Goal: Task Accomplishment & Management: Use online tool/utility

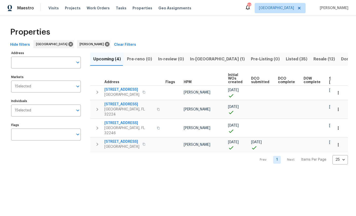
scroll to position [52, 69]
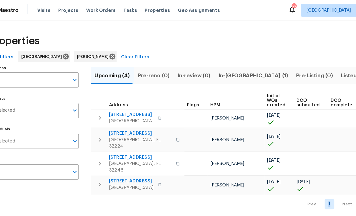
click at [104, 145] on span "Jacksonville, FL 32207" at bounding box center [121, 147] width 35 height 5
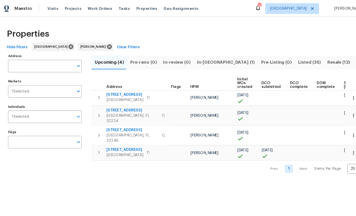
click at [49, 113] on input "Individuals" at bounding box center [52, 111] width 42 height 12
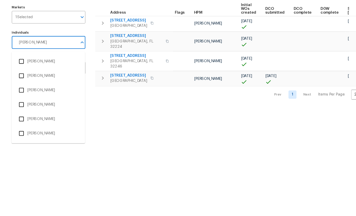
type input "Melissa"
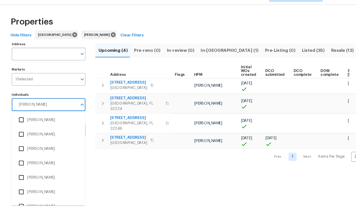
scroll to position [146, 0]
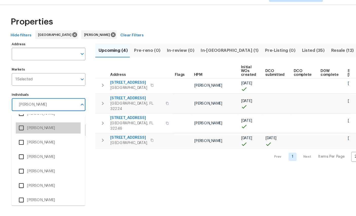
click at [58, 127] on li "Melissa Mossbrooks" at bounding box center [46, 132] width 62 height 11
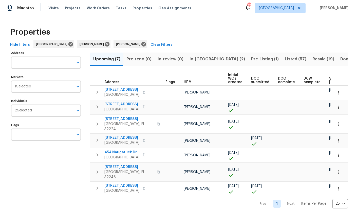
click at [194, 61] on span "In-reno (2)" at bounding box center [216, 59] width 55 height 7
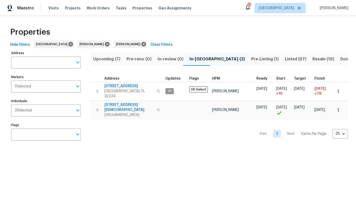
click at [105, 57] on span "Upcoming (7)" at bounding box center [106, 59] width 27 height 7
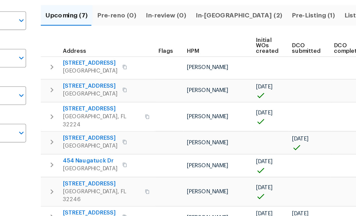
click at [96, 187] on icon "button" at bounding box center [97, 188] width 2 height 3
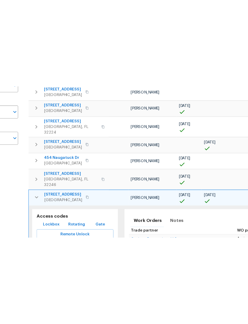
scroll to position [37, 0]
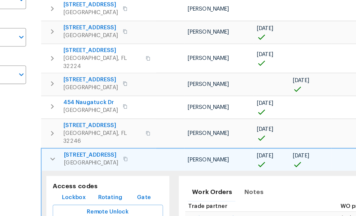
click at [104, 173] on span "Lockbox" at bounding box center [111, 176] width 15 height 6
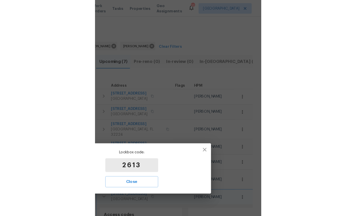
scroll to position [0, 0]
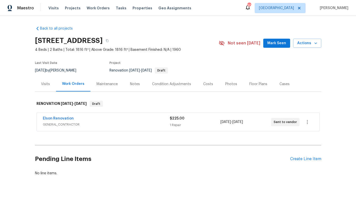
click at [46, 84] on div "Visits" at bounding box center [45, 84] width 9 height 5
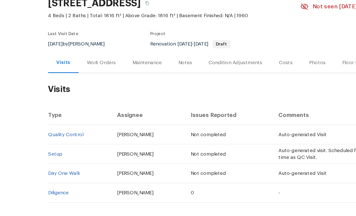
click at [139, 172] on td "0" at bounding box center [167, 179] width 64 height 14
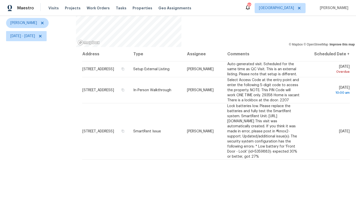
scroll to position [60, 0]
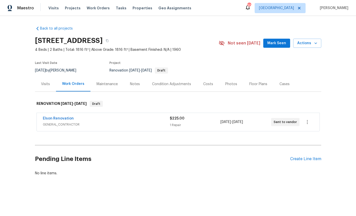
click at [43, 84] on div "Visits" at bounding box center [45, 84] width 9 height 5
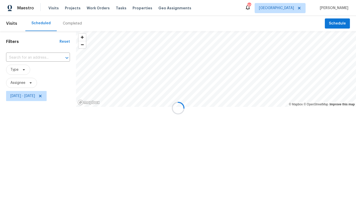
click at [50, 38] on div at bounding box center [178, 108] width 356 height 216
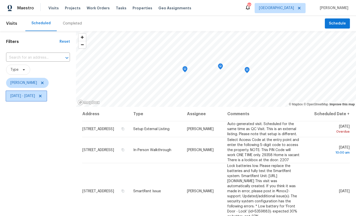
click at [35, 96] on span "Sun, Aug 10 - Fri, Aug 15" at bounding box center [22, 96] width 25 height 5
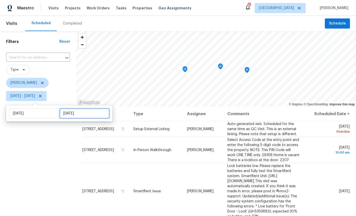
click at [73, 114] on input "Fri, Aug 15" at bounding box center [84, 114] width 50 height 10
select select "7"
select select "2025"
select select "8"
select select "2025"
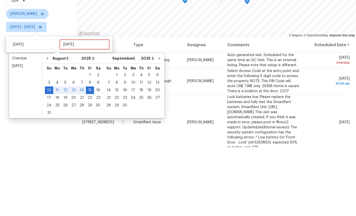
scroll to position [19, 0]
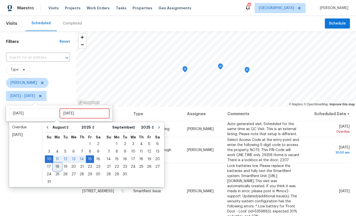
click at [58, 164] on div "18" at bounding box center [57, 167] width 8 height 7
type input "Mon, Aug 18"
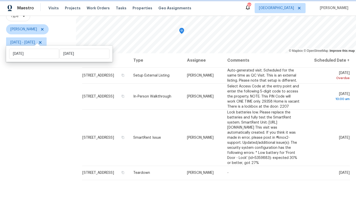
scroll to position [47, 0]
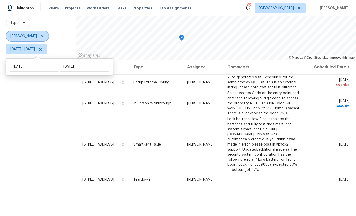
click at [23, 34] on span "[PERSON_NAME]" at bounding box center [23, 36] width 27 height 5
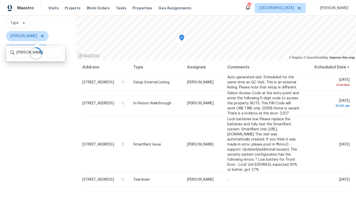
scroll to position [38, 0]
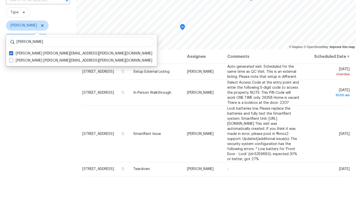
type input "Melissa mossbrooks"
click at [31, 77] on label "Melissa Mossbrooks melissa.mossbrooks@opendoor.com" at bounding box center [80, 79] width 143 height 5
click at [12, 77] on input "Melissa Mossbrooks melissa.mossbrooks@opendoor.com" at bounding box center [10, 78] width 3 height 3
checkbox input "true"
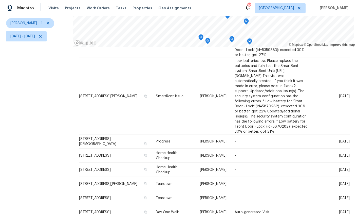
scroll to position [19, 0]
click at [0, 0] on icon at bounding box center [0, 0] width 0 height 0
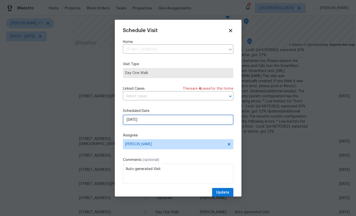
click at [171, 120] on input "8/18/2025" at bounding box center [178, 120] width 110 height 10
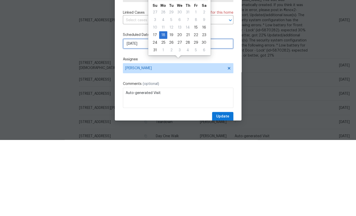
scroll to position [0, 0]
click at [193, 100] on div "15" at bounding box center [196, 103] width 8 height 7
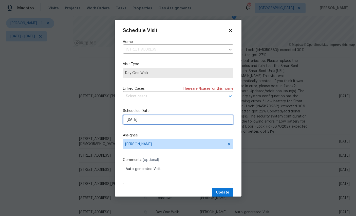
click at [177, 119] on input "8/15/2025" at bounding box center [178, 120] width 110 height 10
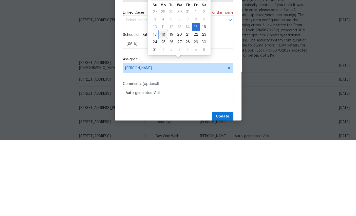
click at [163, 107] on div "18" at bounding box center [163, 110] width 8 height 7
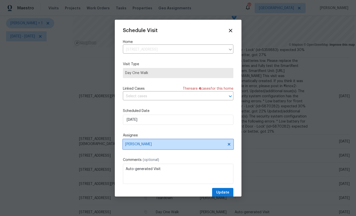
click at [186, 145] on span "Melissa Mossbrooks" at bounding box center [174, 145] width 99 height 4
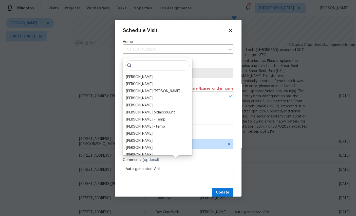
click at [134, 61] on input "search" at bounding box center [157, 66] width 64 height 10
click at [135, 75] on div "[PERSON_NAME]" at bounding box center [139, 77] width 27 height 5
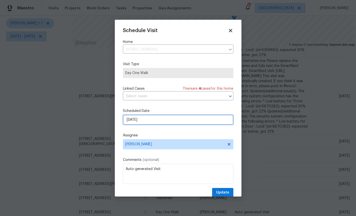
click at [163, 117] on input "8/18/2025" at bounding box center [178, 120] width 110 height 10
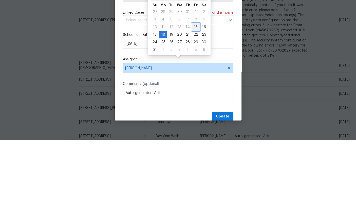
click at [193, 100] on div "15" at bounding box center [196, 103] width 8 height 7
type input "8/15/2025"
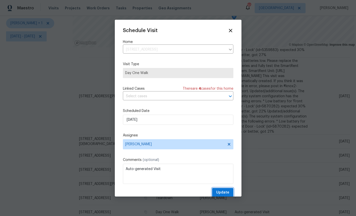
click at [223, 190] on button "Update" at bounding box center [222, 192] width 21 height 9
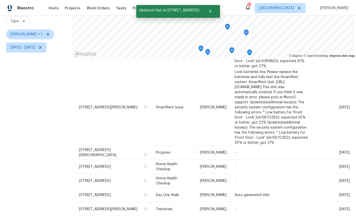
scroll to position [45, 0]
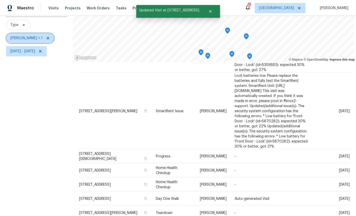
click at [29, 36] on span "William Sparks + 1" at bounding box center [26, 38] width 32 height 5
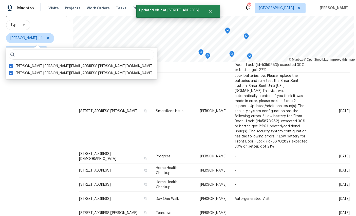
scroll to position [19, 0]
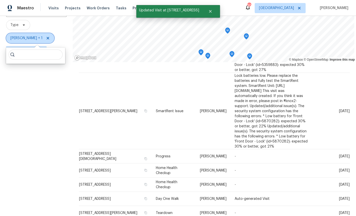
click at [30, 36] on span "William Sparks + 1" at bounding box center [26, 38] width 32 height 5
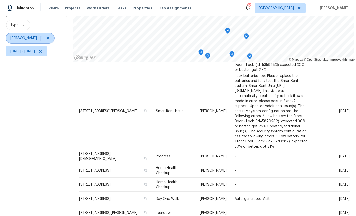
click at [25, 36] on span "William Sparks + 1" at bounding box center [26, 38] width 32 height 5
click at [50, 33] on span "William Sparks + 1" at bounding box center [30, 38] width 48 height 10
click at [49, 36] on icon at bounding box center [48, 38] width 4 height 4
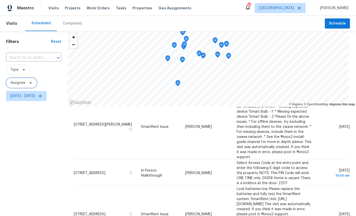
click at [18, 79] on span "Assignee" at bounding box center [21, 83] width 31 height 10
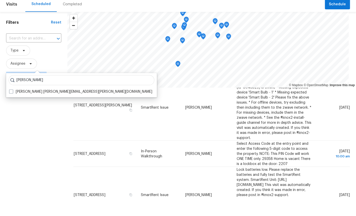
scroll to position [19, 0]
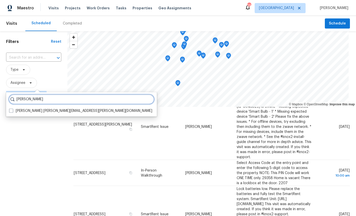
type input "William sparks"
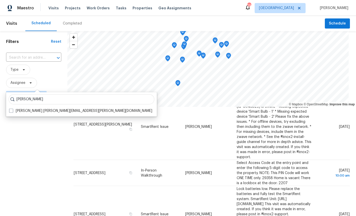
click at [13, 109] on span at bounding box center [11, 111] width 4 height 4
click at [12, 109] on input "William Sparks william.sparks@opendoor.com" at bounding box center [10, 110] width 3 height 3
checkbox input "true"
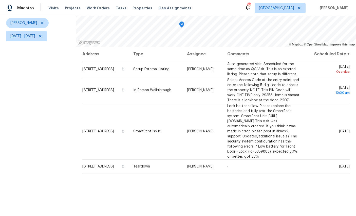
scroll to position [60, 0]
click at [0, 0] on icon at bounding box center [0, 0] width 0 height 0
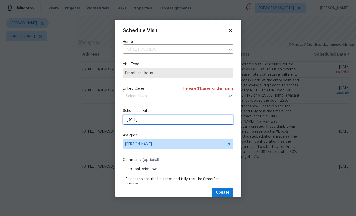
click at [172, 121] on input "[DATE]" at bounding box center [178, 120] width 110 height 10
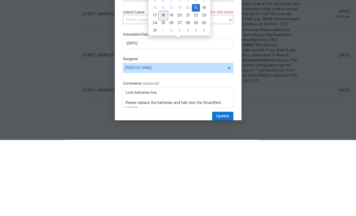
click at [163, 88] on div "18" at bounding box center [163, 91] width 8 height 7
type input "[DATE]"
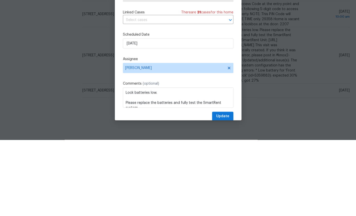
scroll to position [19, 0]
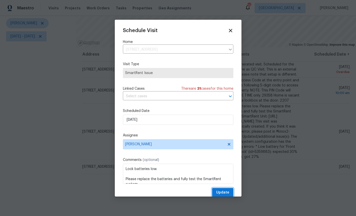
click at [226, 193] on span "Update" at bounding box center [222, 193] width 13 height 6
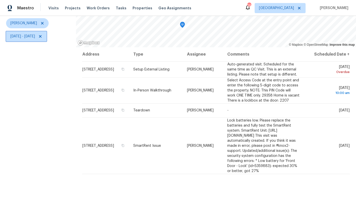
click at [35, 34] on span "[DATE] - [DATE]" at bounding box center [22, 36] width 25 height 5
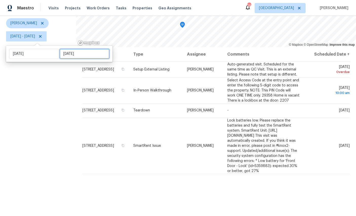
click at [79, 49] on input "[DATE]" at bounding box center [84, 54] width 50 height 10
select select "7"
select select "2025"
select select "8"
select select "2025"
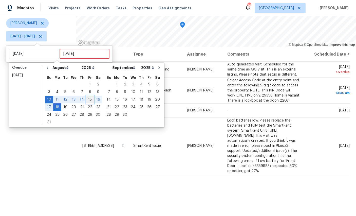
click at [90, 96] on div "15" at bounding box center [90, 99] width 8 height 7
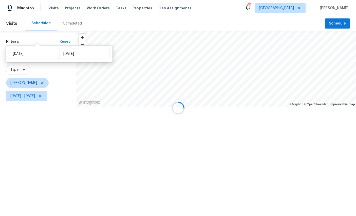
type input "Fri, Aug 15"
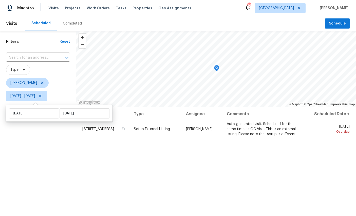
click at [206, 174] on div "Address Type Assignee Comments Scheduled Date ↑ 12882 Biggin Church Rd S, Jacks…" at bounding box center [216, 193] width 280 height 173
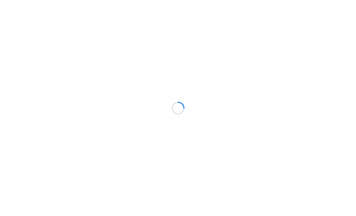
scroll to position [0, 6]
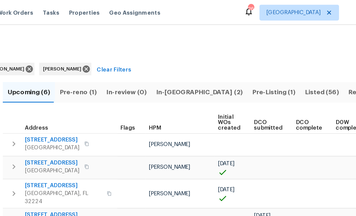
click at [127, 58] on span "Pre-reno (1)" at bounding box center [139, 59] width 24 height 7
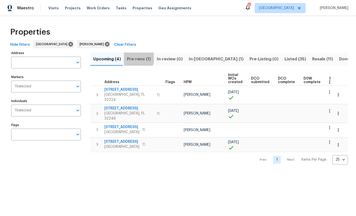
click at [133, 57] on span "Pre-reno (1)" at bounding box center [139, 59] width 24 height 7
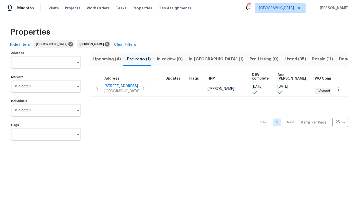
click at [338, 88] on icon "button" at bounding box center [337, 89] width 1 height 3
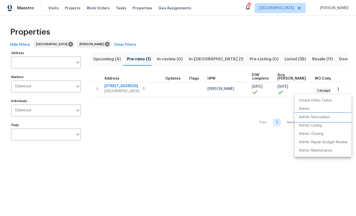
click at [324, 118] on p "Admin: Renovation" at bounding box center [313, 117] width 31 height 5
click at [326, 117] on p "Admin: Renovation" at bounding box center [313, 117] width 31 height 5
